Goal: Transaction & Acquisition: Obtain resource

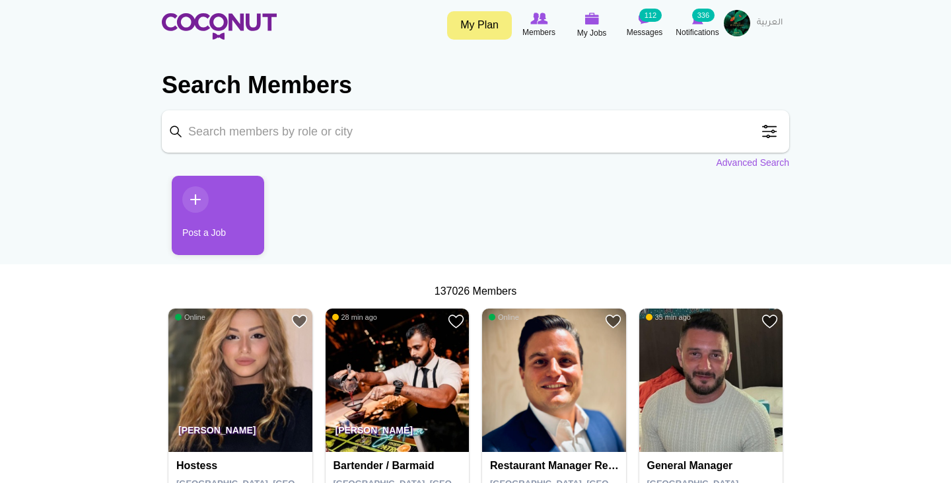
click at [398, 135] on input "Keyword" at bounding box center [475, 131] width 627 height 42
type input "hostess"
click button "Search" at bounding box center [0, 0] width 0 height 0
click at [266, 135] on input "hostess" at bounding box center [475, 131] width 627 height 42
click button "Search" at bounding box center [0, 0] width 0 height 0
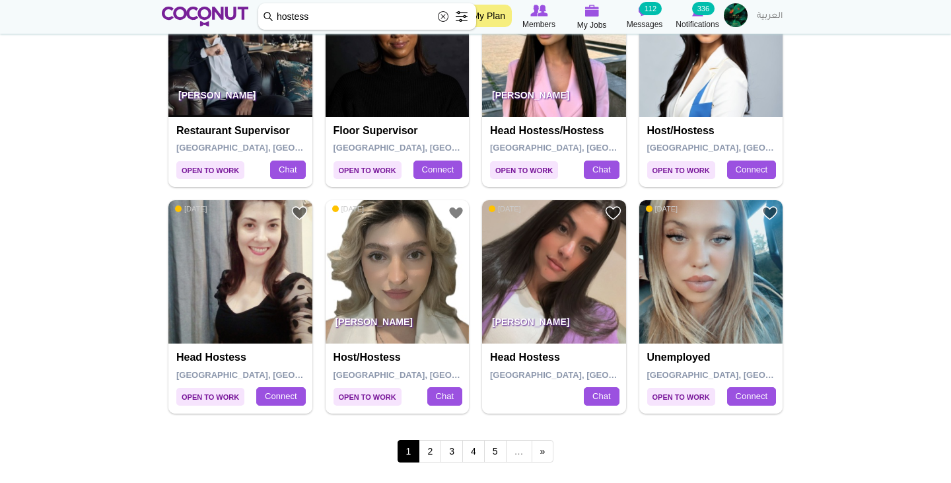
scroll to position [2179, 0]
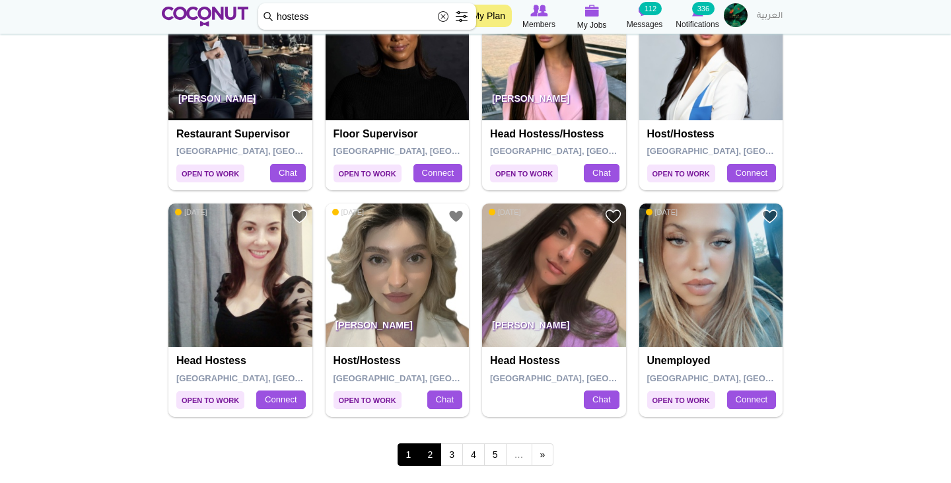
click at [431, 443] on link "2" at bounding box center [430, 454] width 22 height 22
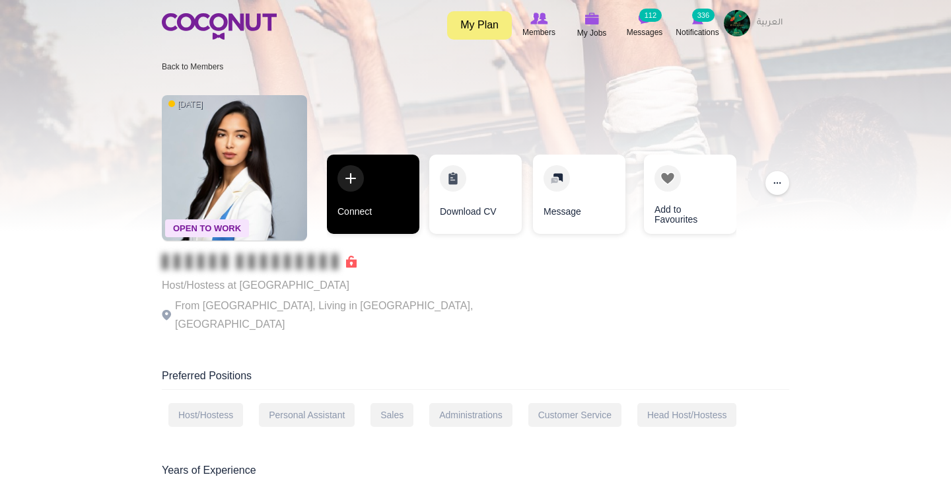
click at [361, 200] on link "Connect" at bounding box center [373, 194] width 92 height 79
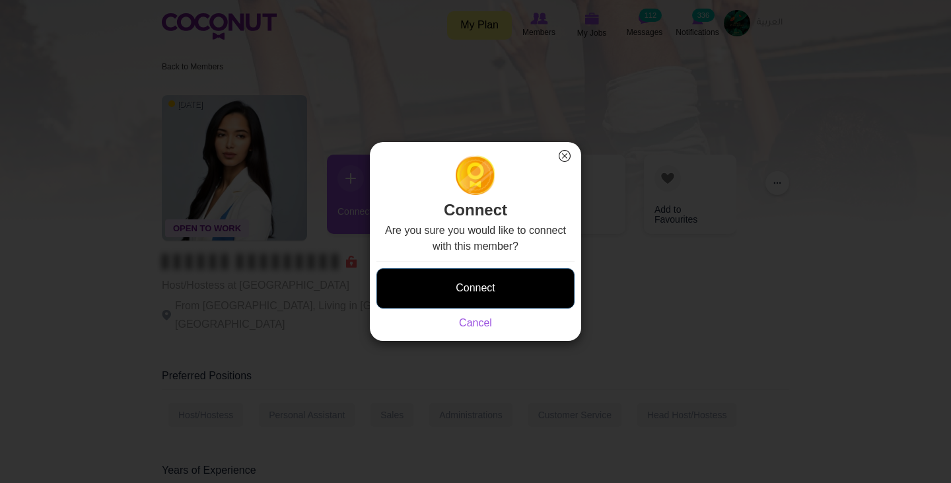
click at [493, 303] on button "Connect" at bounding box center [475, 288] width 198 height 40
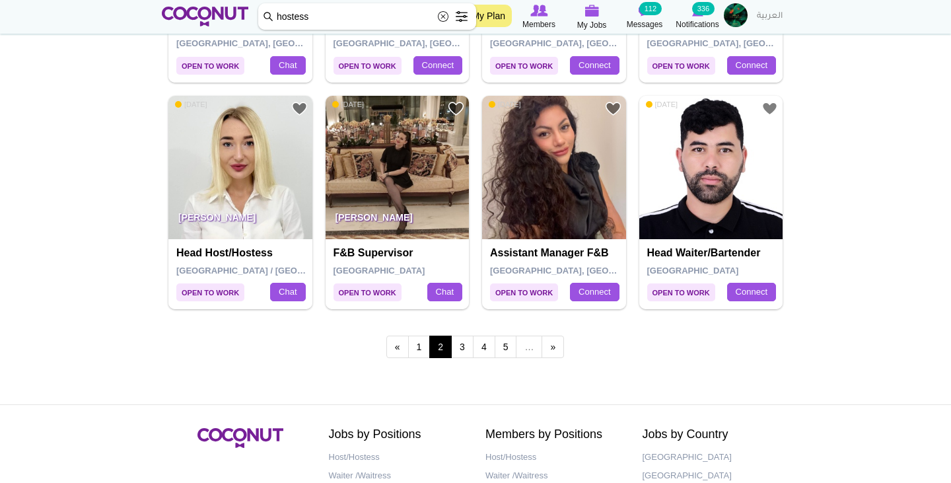
scroll to position [2285, 0]
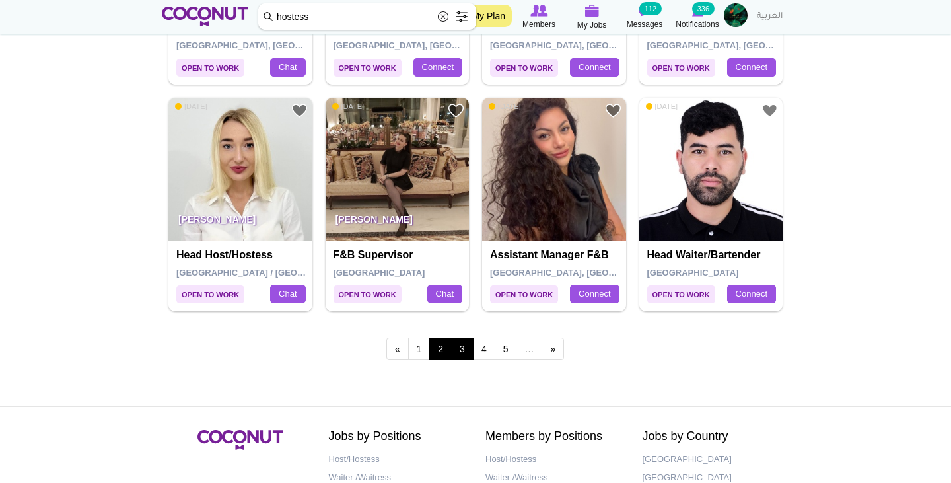
click at [458, 338] on link "3" at bounding box center [462, 349] width 22 height 22
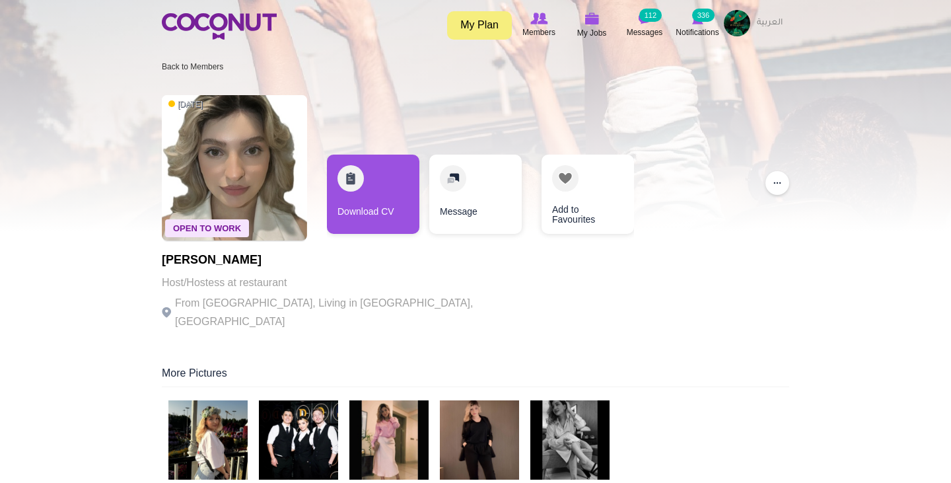
click at [384, 440] on img at bounding box center [388, 439] width 79 height 79
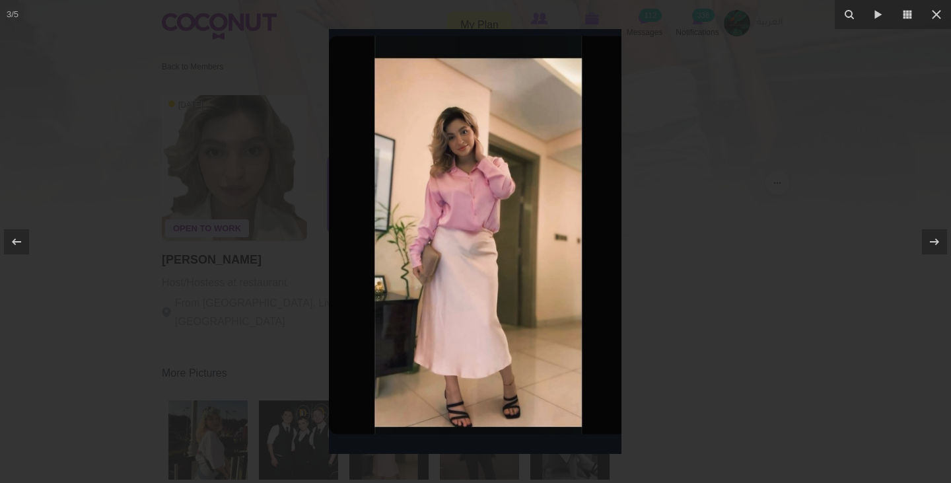
click at [233, 321] on div at bounding box center [475, 241] width 951 height 483
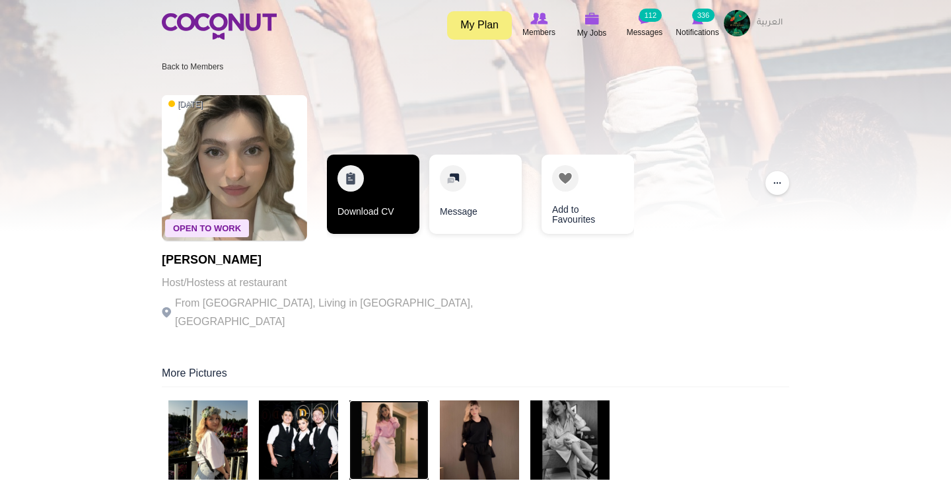
click at [375, 190] on link "Download CV" at bounding box center [373, 194] width 92 height 79
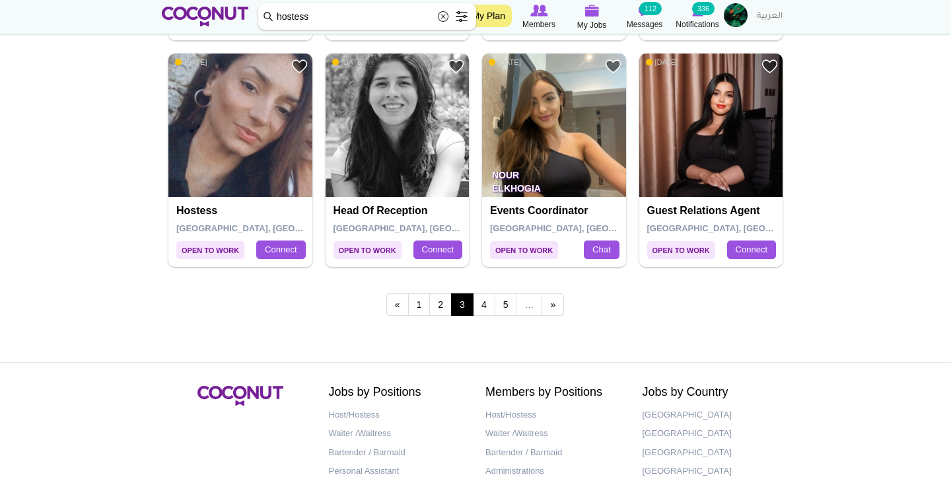
scroll to position [2345, 0]
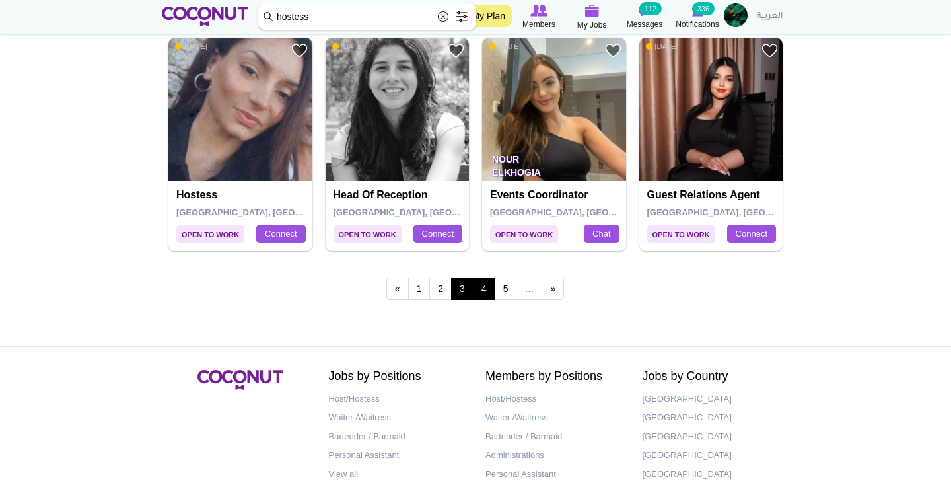
click at [492, 279] on link "4" at bounding box center [484, 288] width 22 height 22
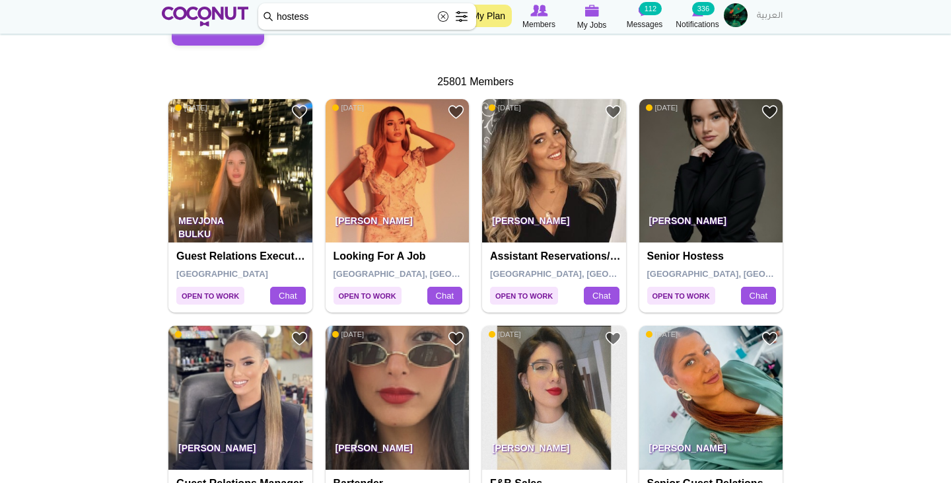
scroll to position [242, 0]
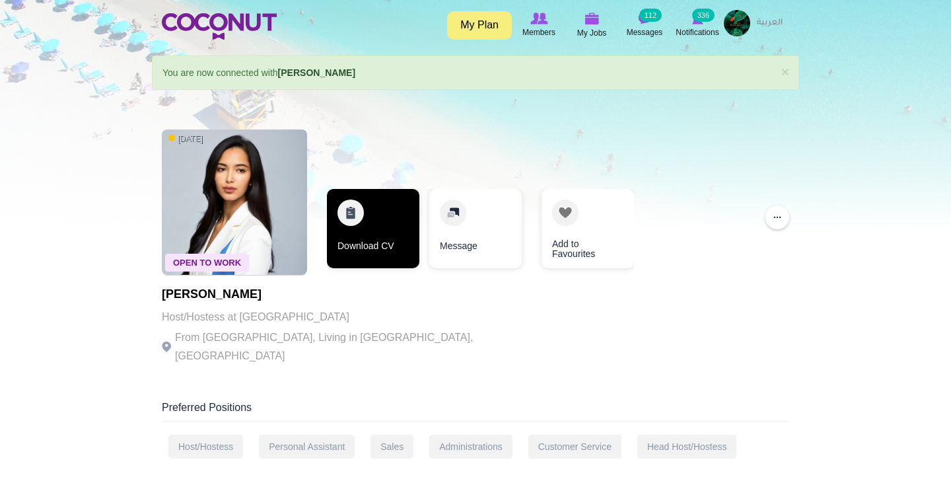
click at [367, 226] on link "Download CV" at bounding box center [373, 228] width 92 height 79
